Goal: Transaction & Acquisition: Purchase product/service

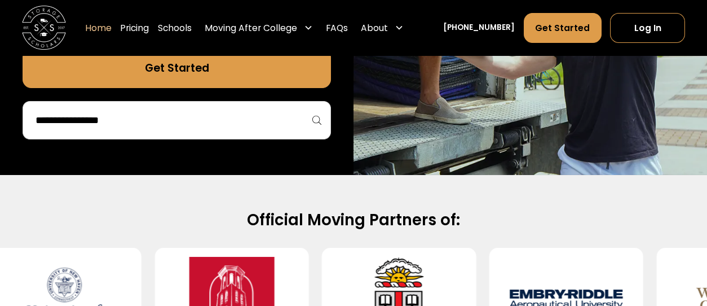
scroll to position [313, 0]
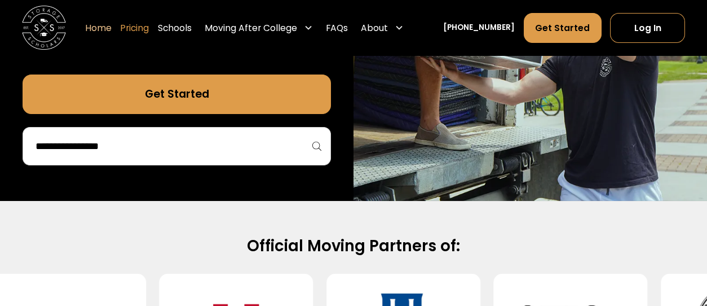
click at [149, 29] on link "Pricing" at bounding box center [134, 27] width 29 height 31
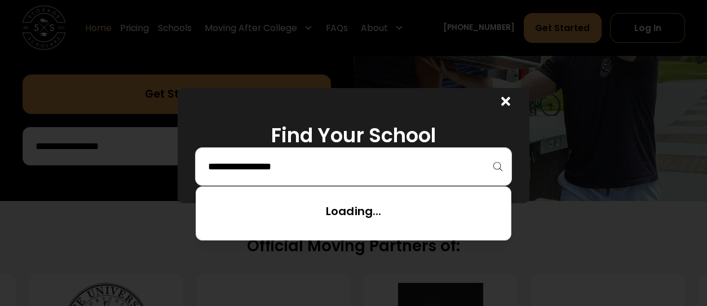
click at [223, 166] on input "search" at bounding box center [353, 166] width 293 height 19
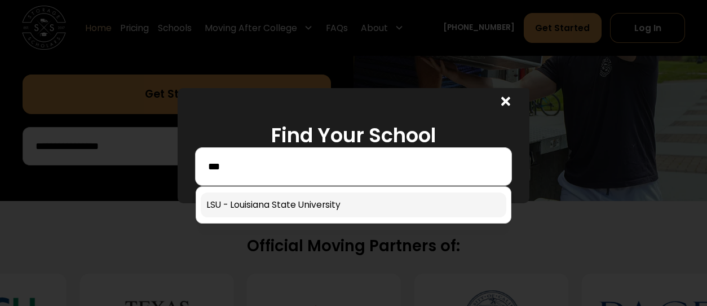
type input "***"
click at [263, 206] on link at bounding box center [354, 204] width 306 height 25
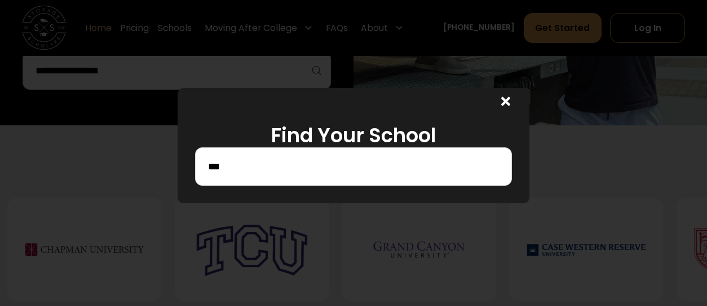
scroll to position [438, 0]
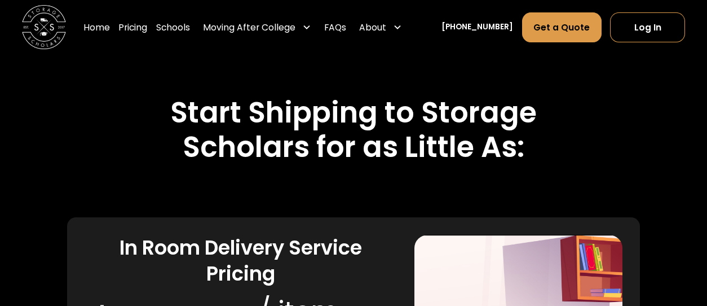
scroll to position [2171, 0]
